Goal: Information Seeking & Learning: Learn about a topic

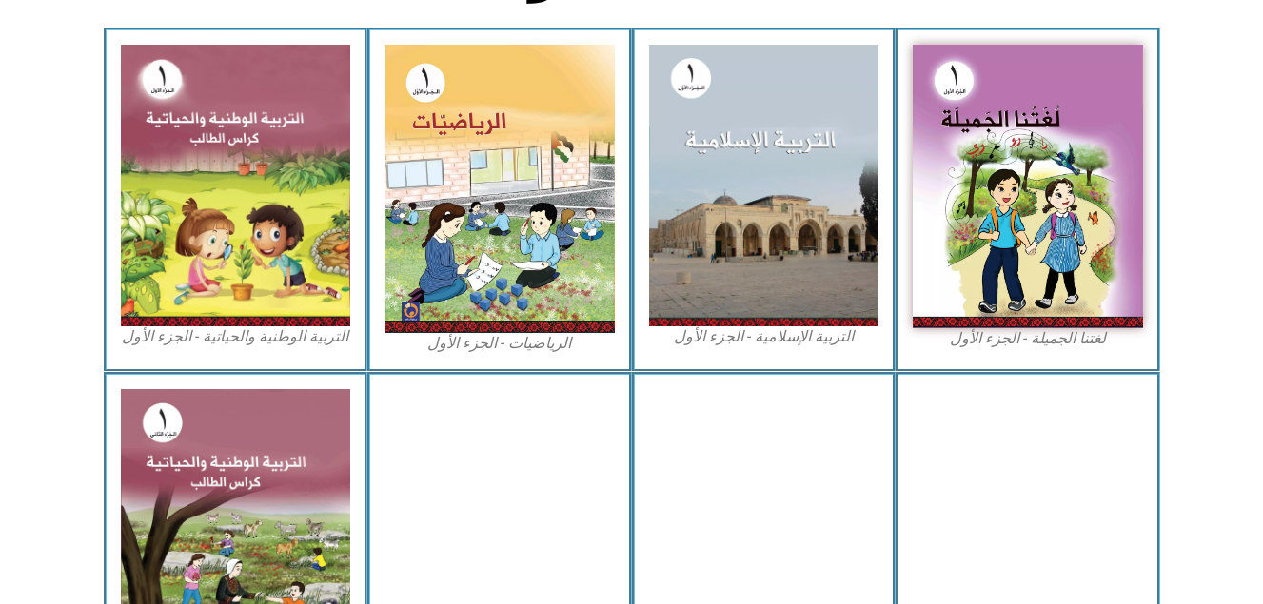
scroll to position [607, 0]
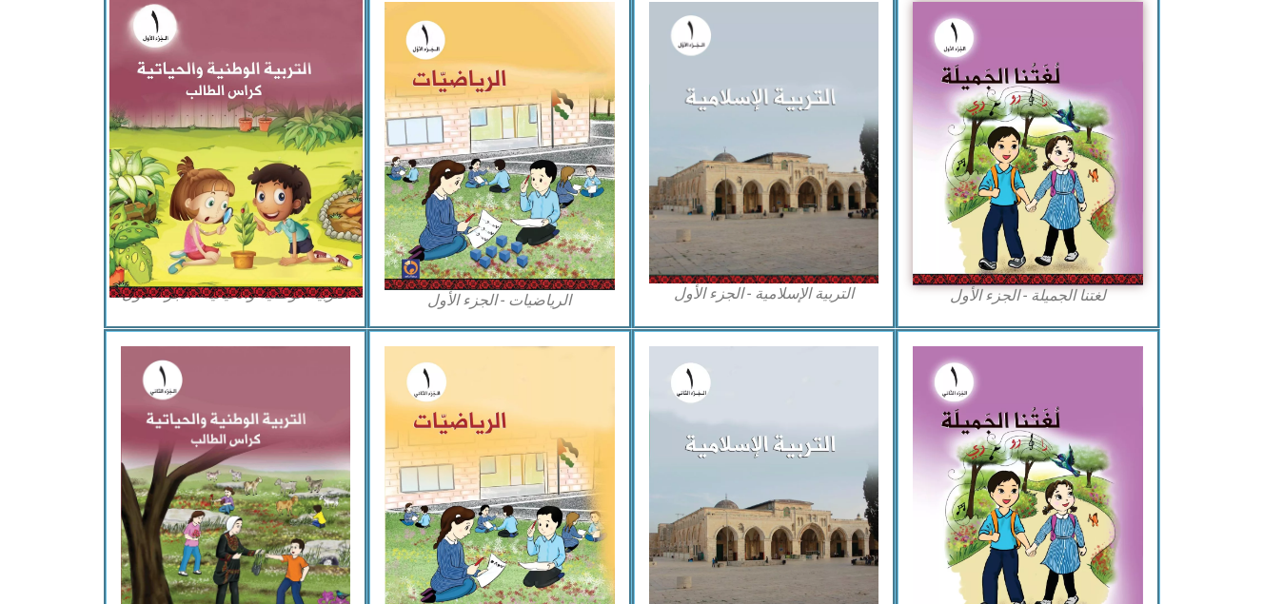
click at [249, 132] on img at bounding box center [234, 142] width 253 height 309
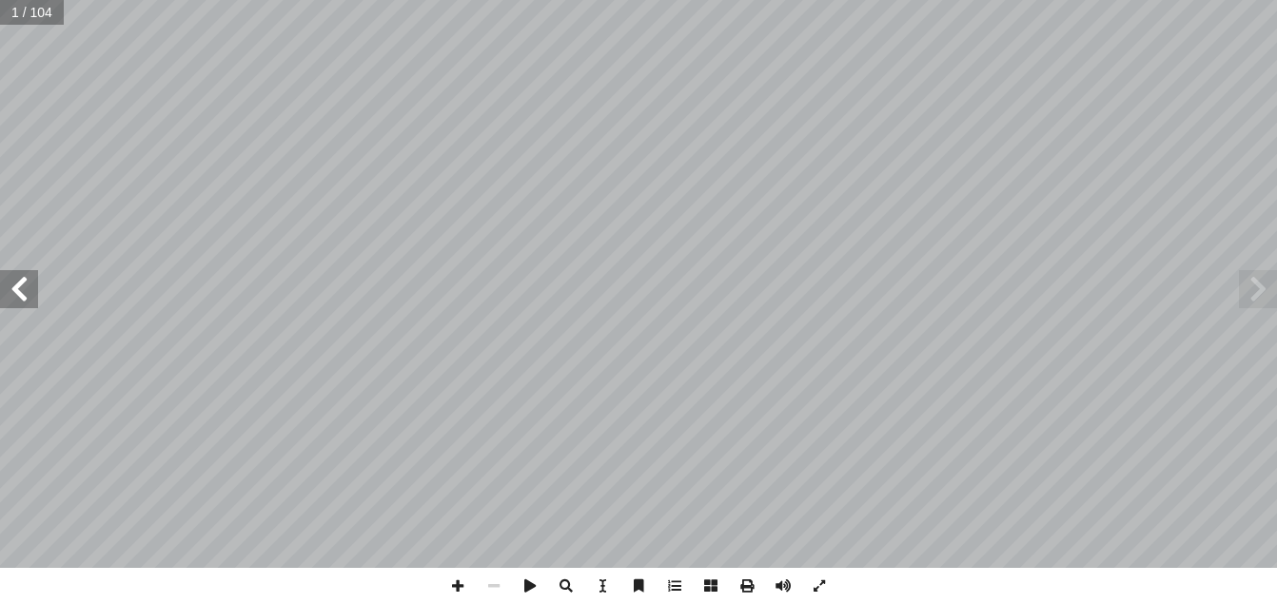
click at [19, 281] on span at bounding box center [19, 289] width 38 height 38
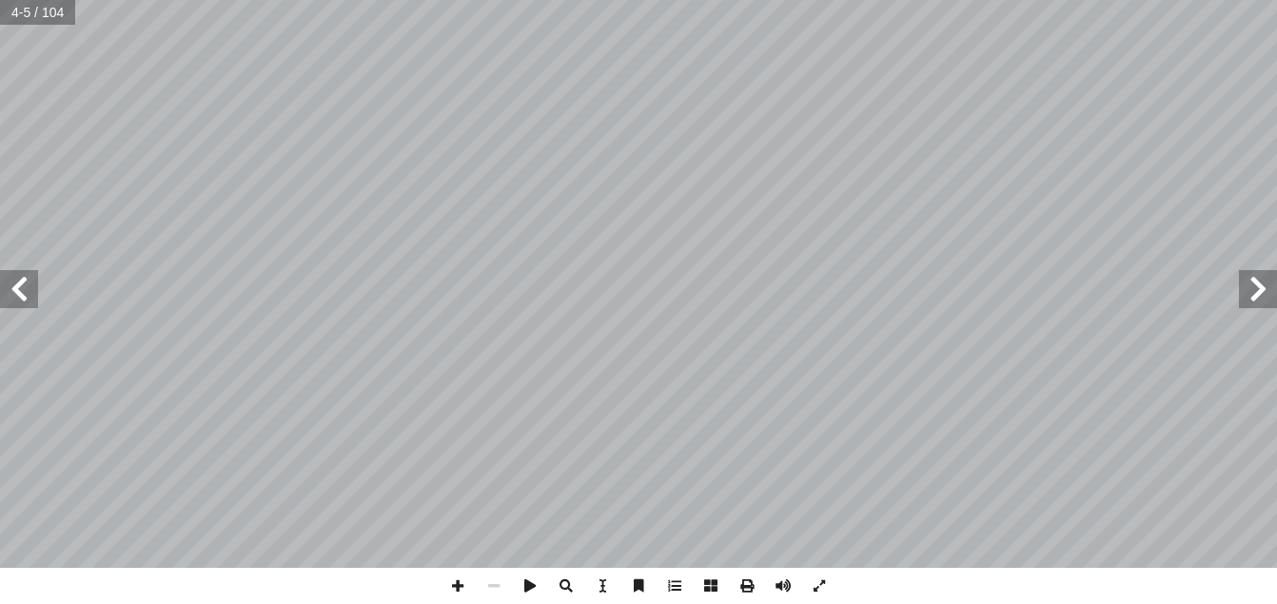
click at [19, 281] on span at bounding box center [19, 289] width 38 height 38
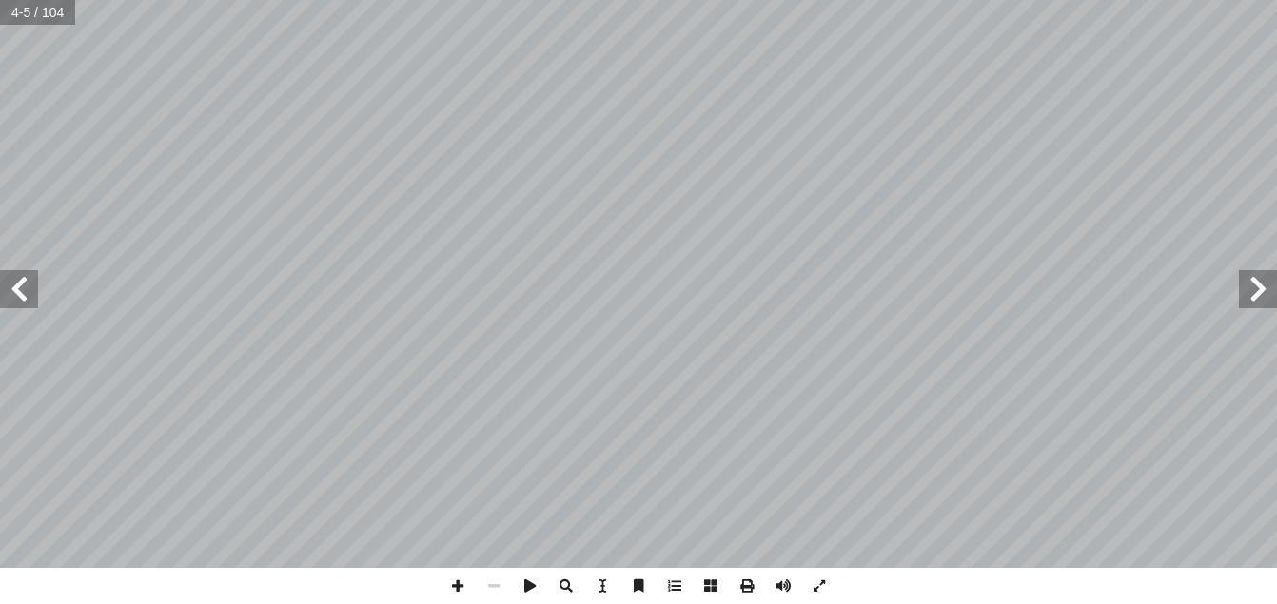
click at [19, 281] on span at bounding box center [19, 289] width 38 height 38
click at [454, 588] on span at bounding box center [458, 586] width 36 height 36
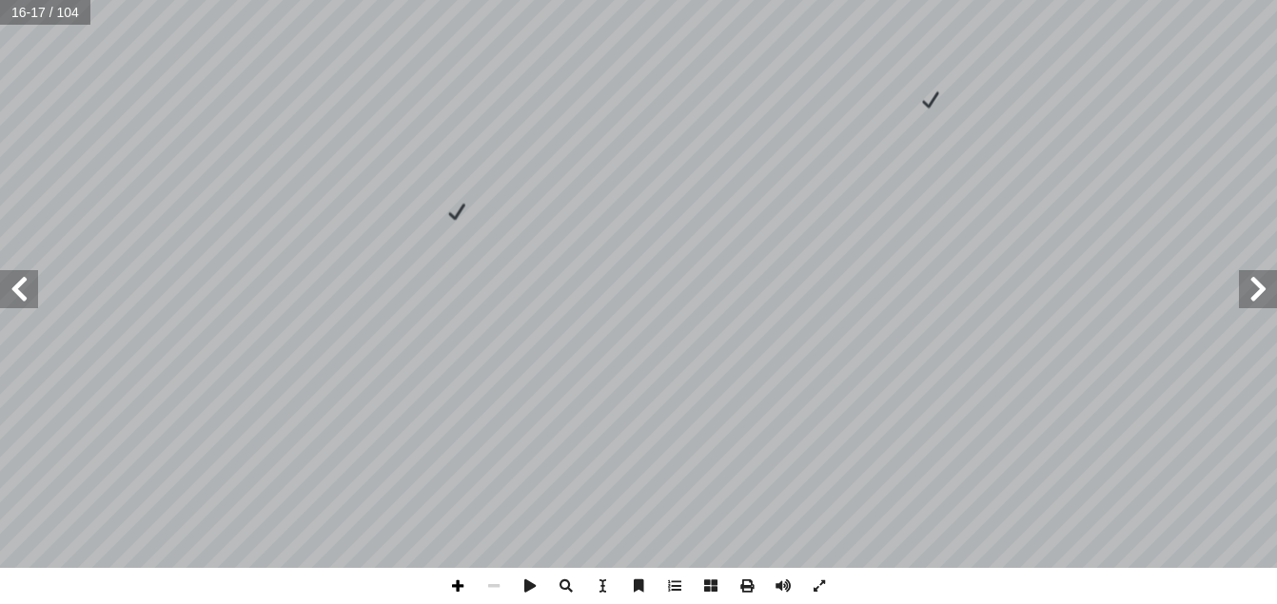
click at [454, 588] on span at bounding box center [458, 586] width 36 height 36
click at [491, 588] on span at bounding box center [494, 586] width 36 height 36
click at [485, 597] on div "1 ٢ في ْ ن أ � ِ ة َ لام َ على س ُ ظ ِ حاف أ ١٠: � ُ شاط َ ن ✘ َ ة َ شار ِ إ � …" at bounding box center [638, 302] width 1277 height 604
click at [25, 297] on span at bounding box center [19, 289] width 38 height 38
